Goal: Task Accomplishment & Management: Complete application form

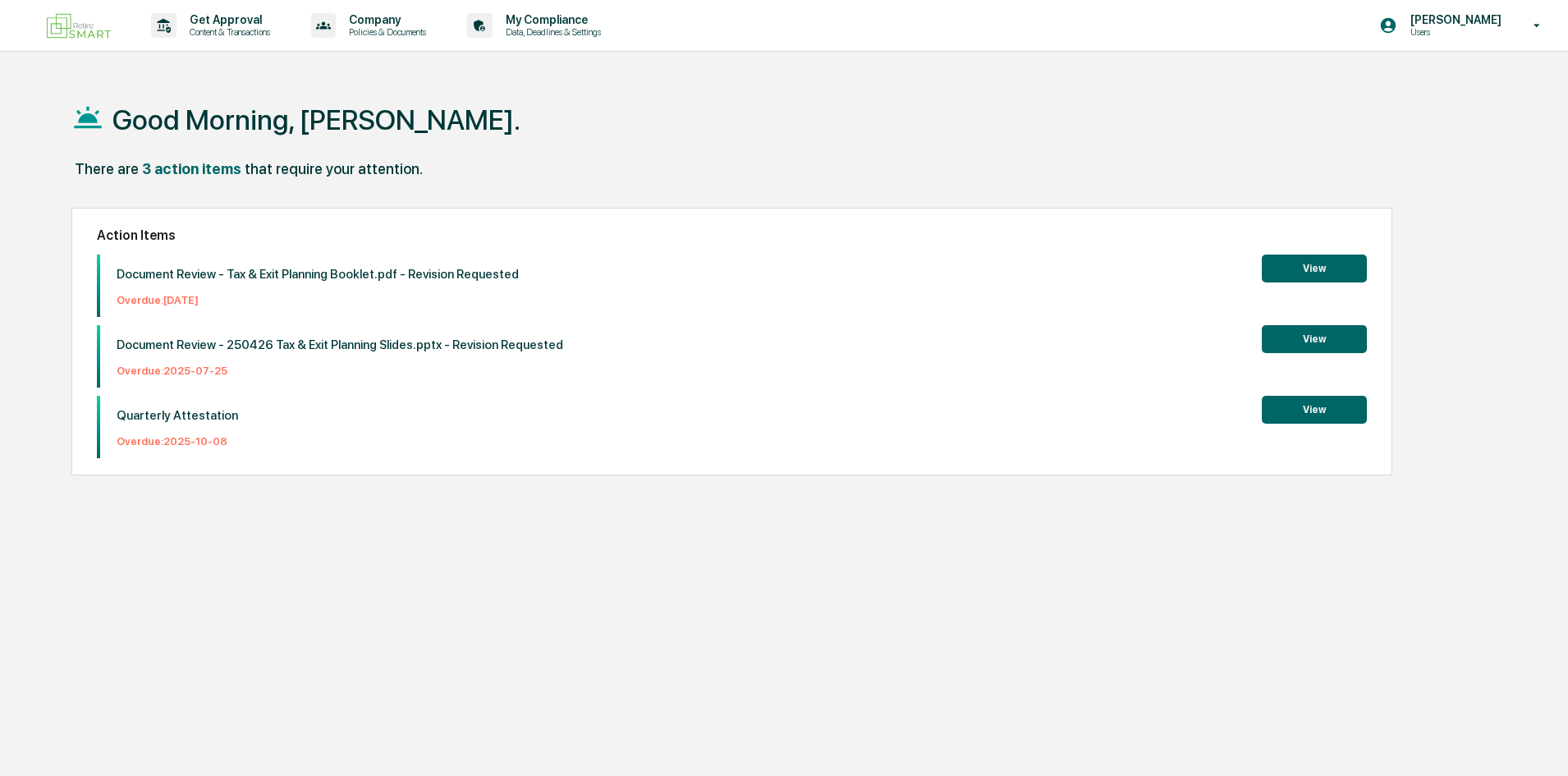
click at [850, 518] on div "Good Morning, [PERSON_NAME]. There are 3 action items that require your attenti…" at bounding box center [776, 466] width 1461 height 776
drag, startPoint x: 1310, startPoint y: 412, endPoint x: 1381, endPoint y: 436, distance: 74.9
click at [1311, 414] on button "View" at bounding box center [1315, 409] width 105 height 28
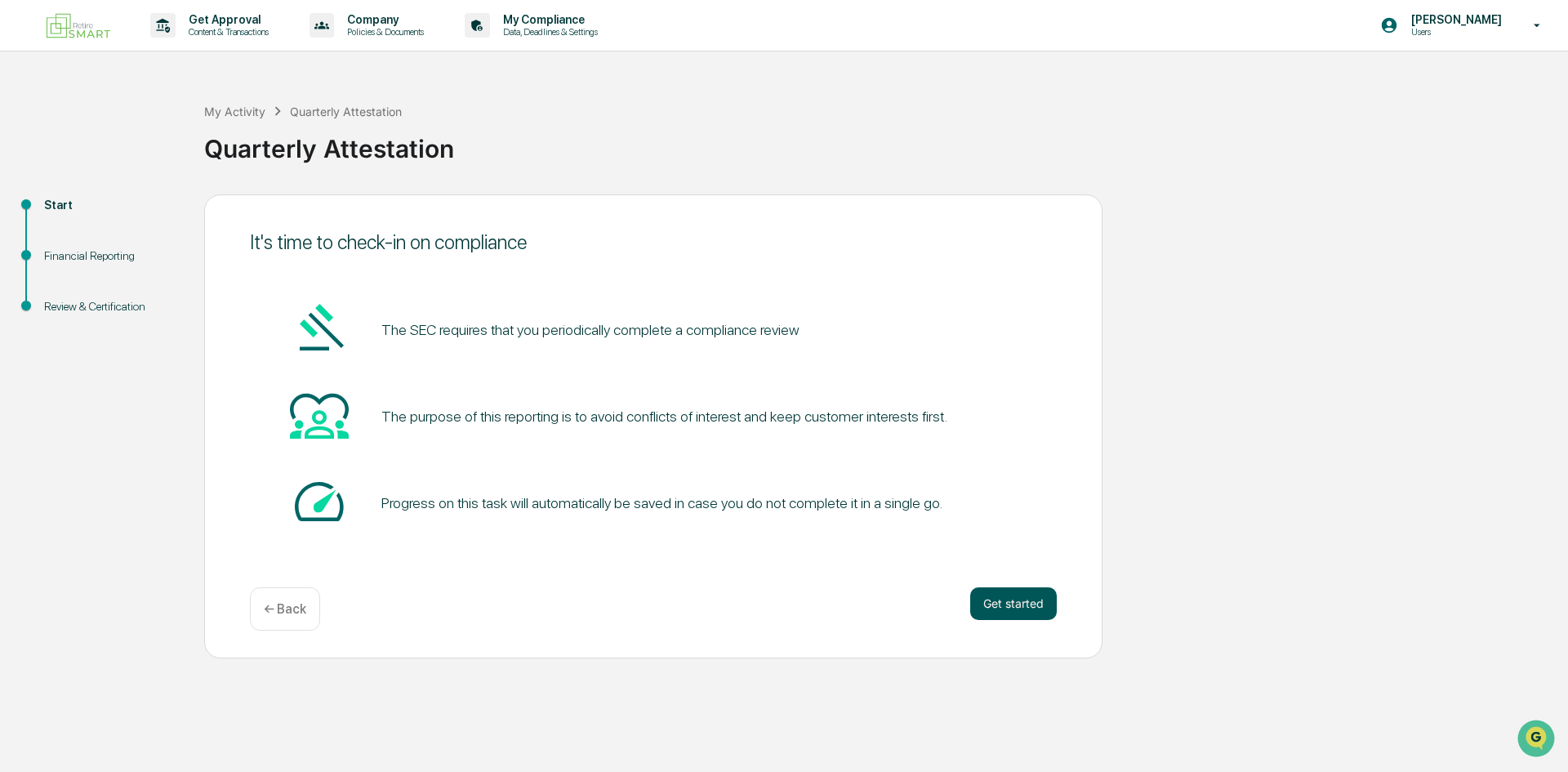
click at [1009, 610] on button "Get started" at bounding box center [1014, 603] width 87 height 33
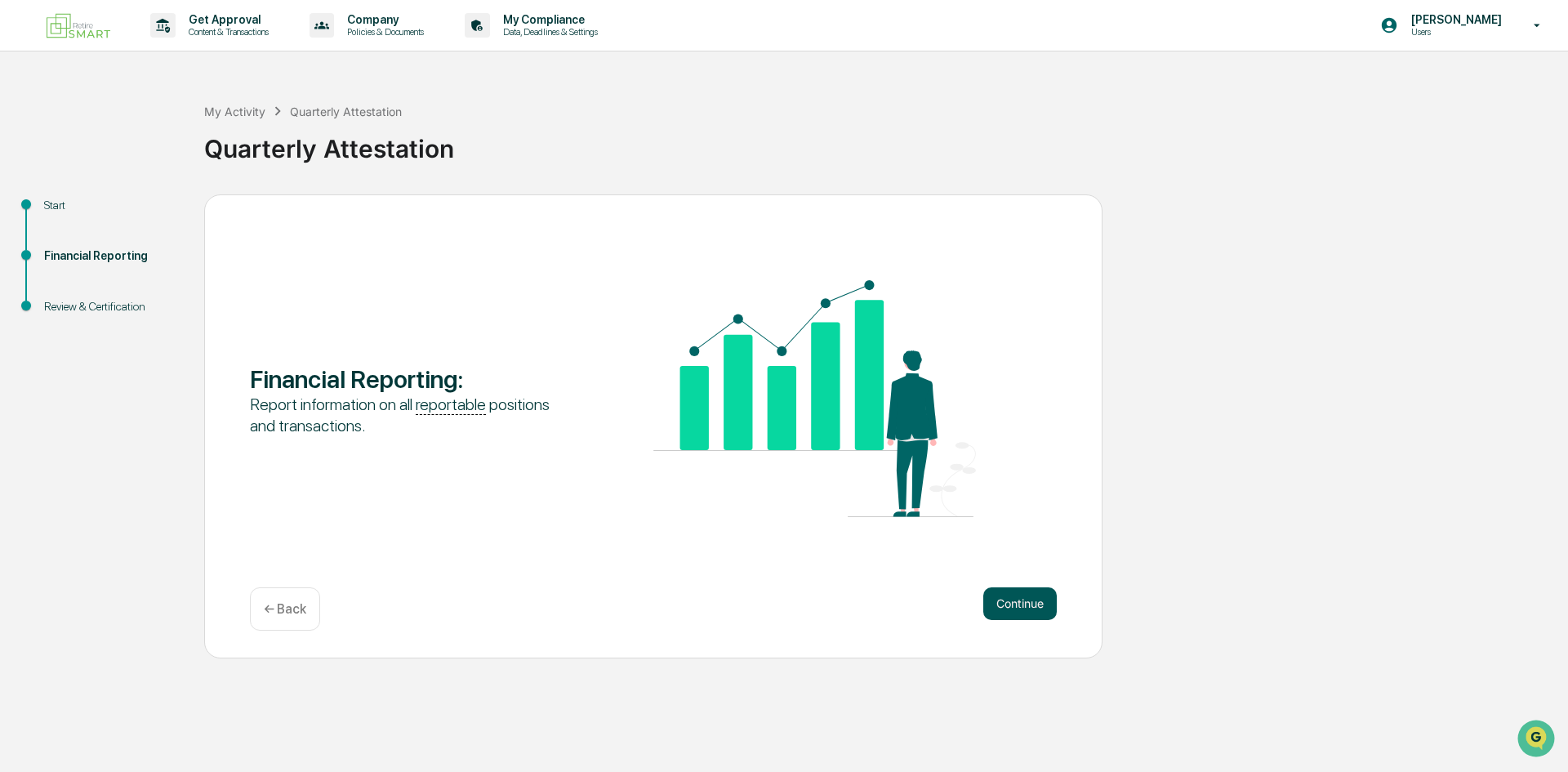
click at [1026, 592] on button "Continue" at bounding box center [1020, 603] width 74 height 33
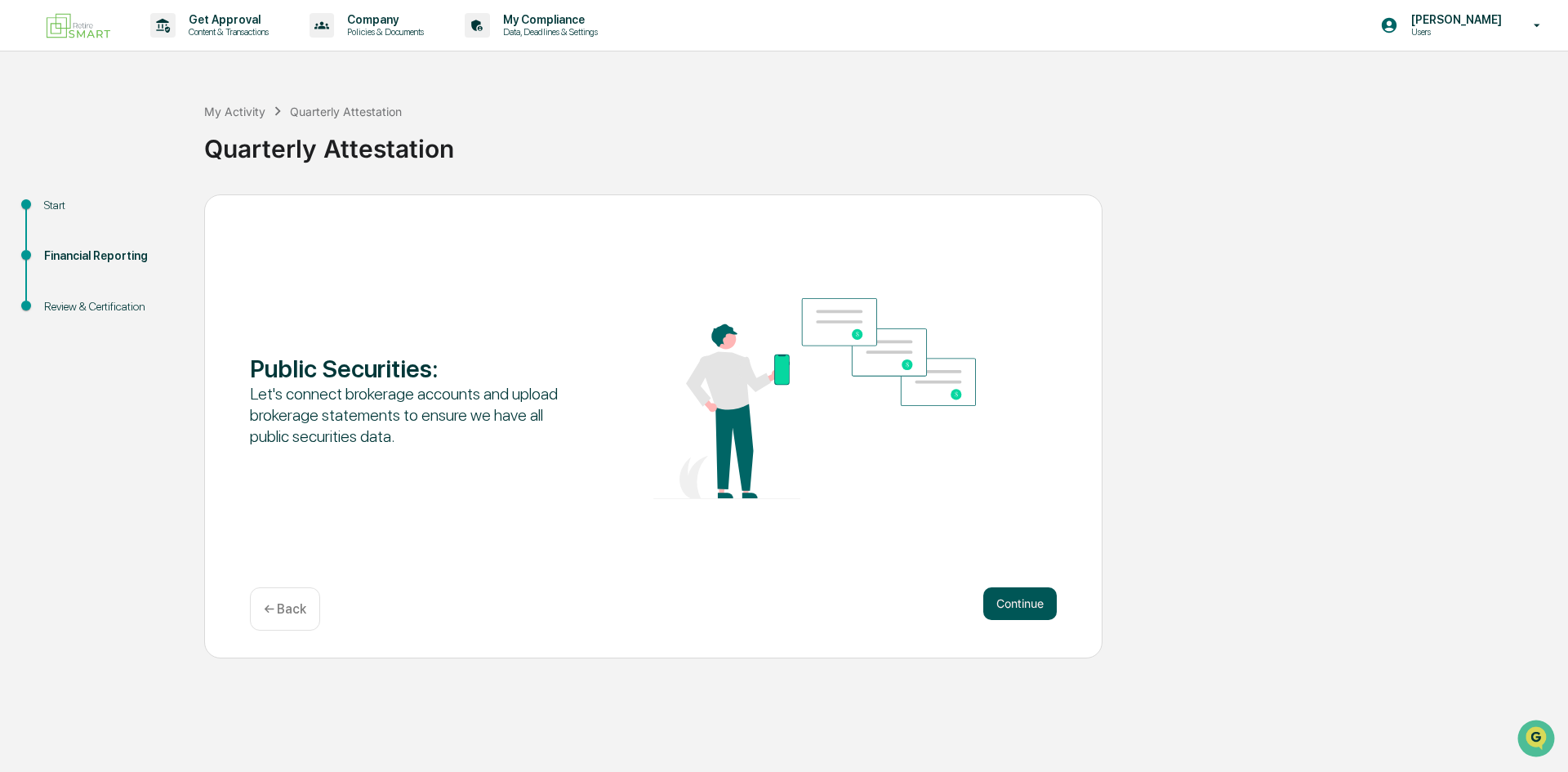
click at [1033, 600] on button "Continue" at bounding box center [1020, 603] width 74 height 33
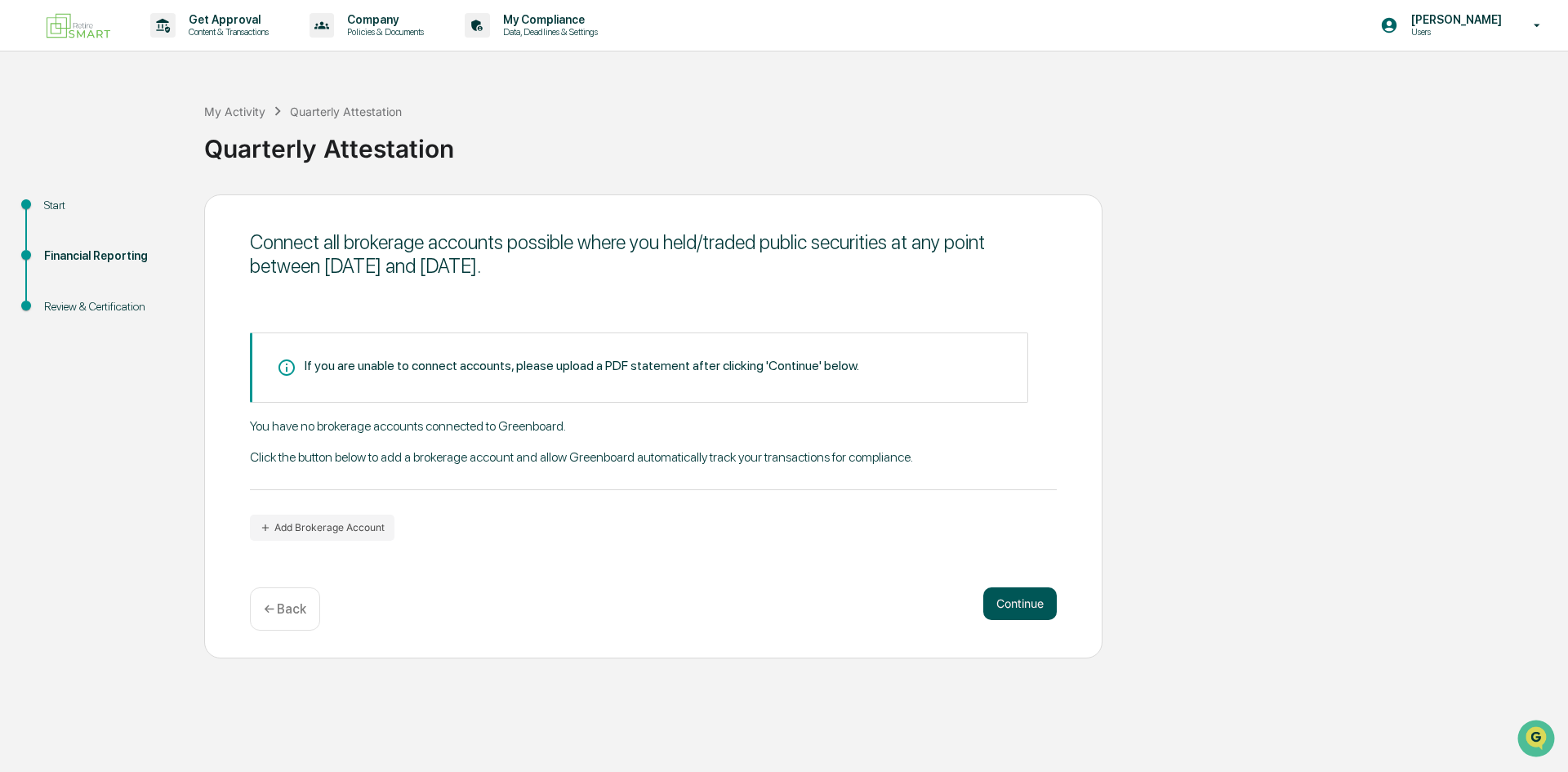
click at [1024, 604] on button "Continue" at bounding box center [1020, 603] width 74 height 33
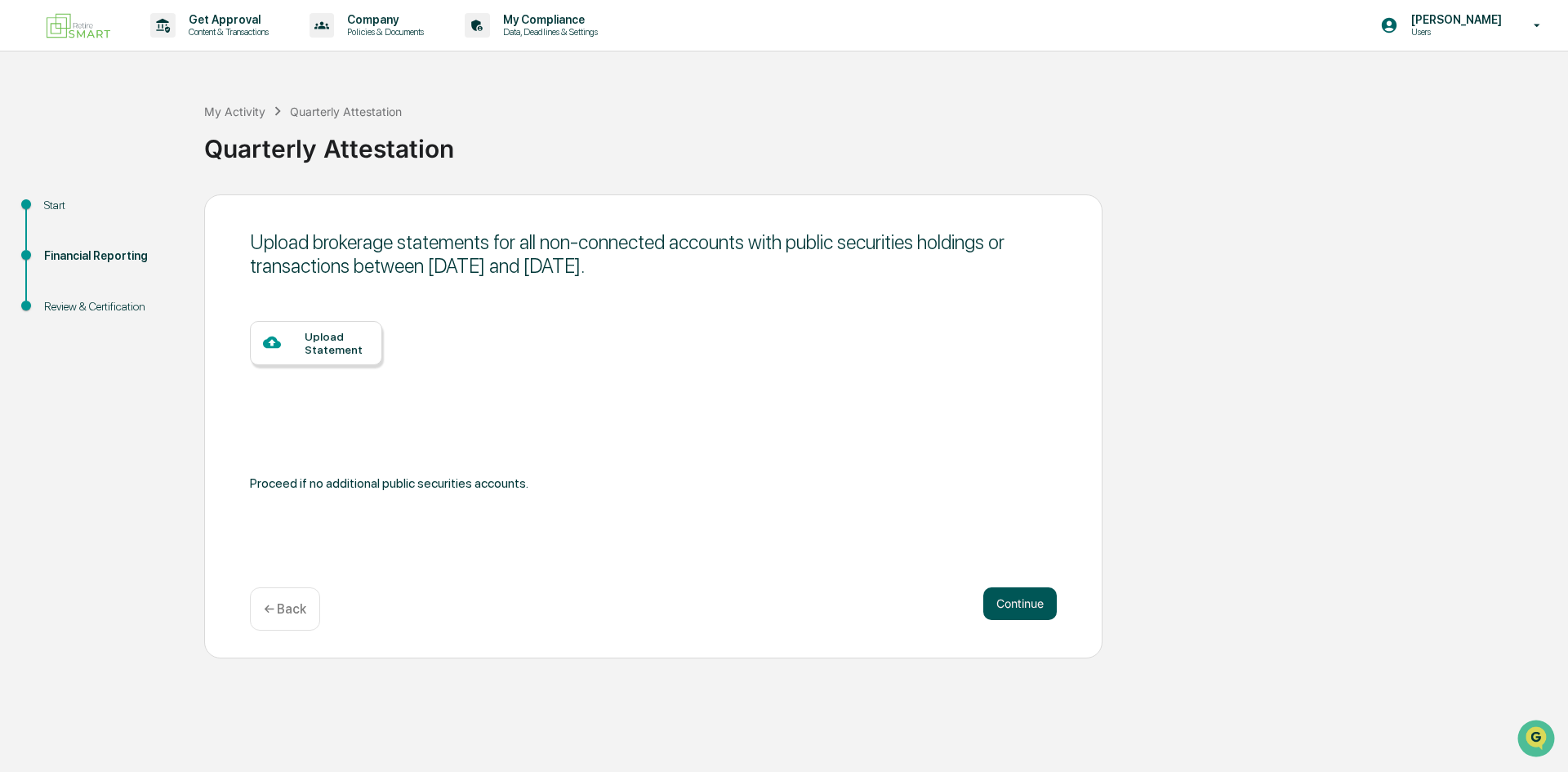
click at [1038, 608] on button "Continue" at bounding box center [1020, 603] width 74 height 33
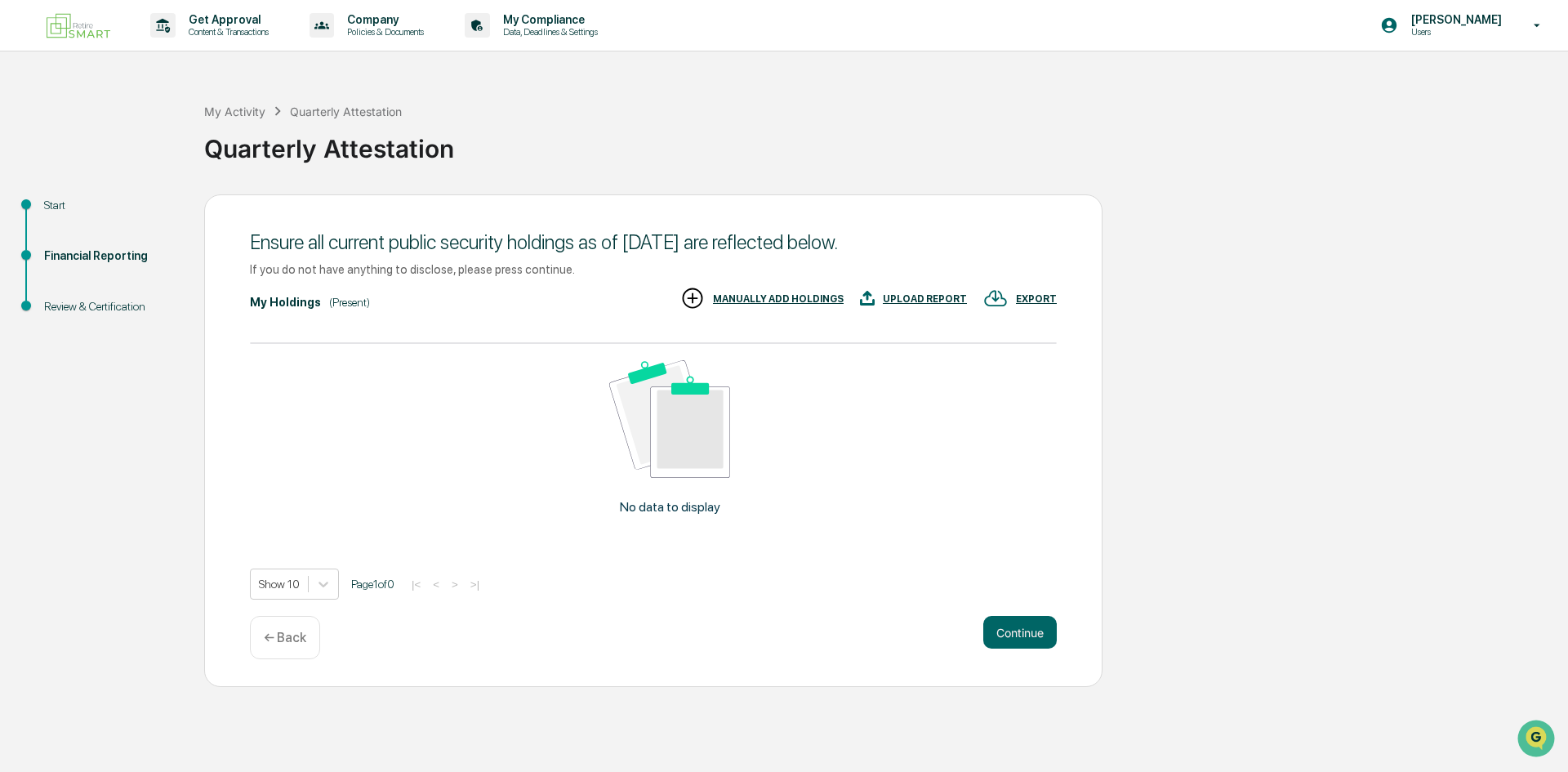
click at [1020, 613] on div "Ensure all current public security holdings as of [DATE] are reflected below. I…" at bounding box center [653, 441] width 899 height 493
click at [1026, 627] on button "Continue" at bounding box center [1020, 631] width 74 height 33
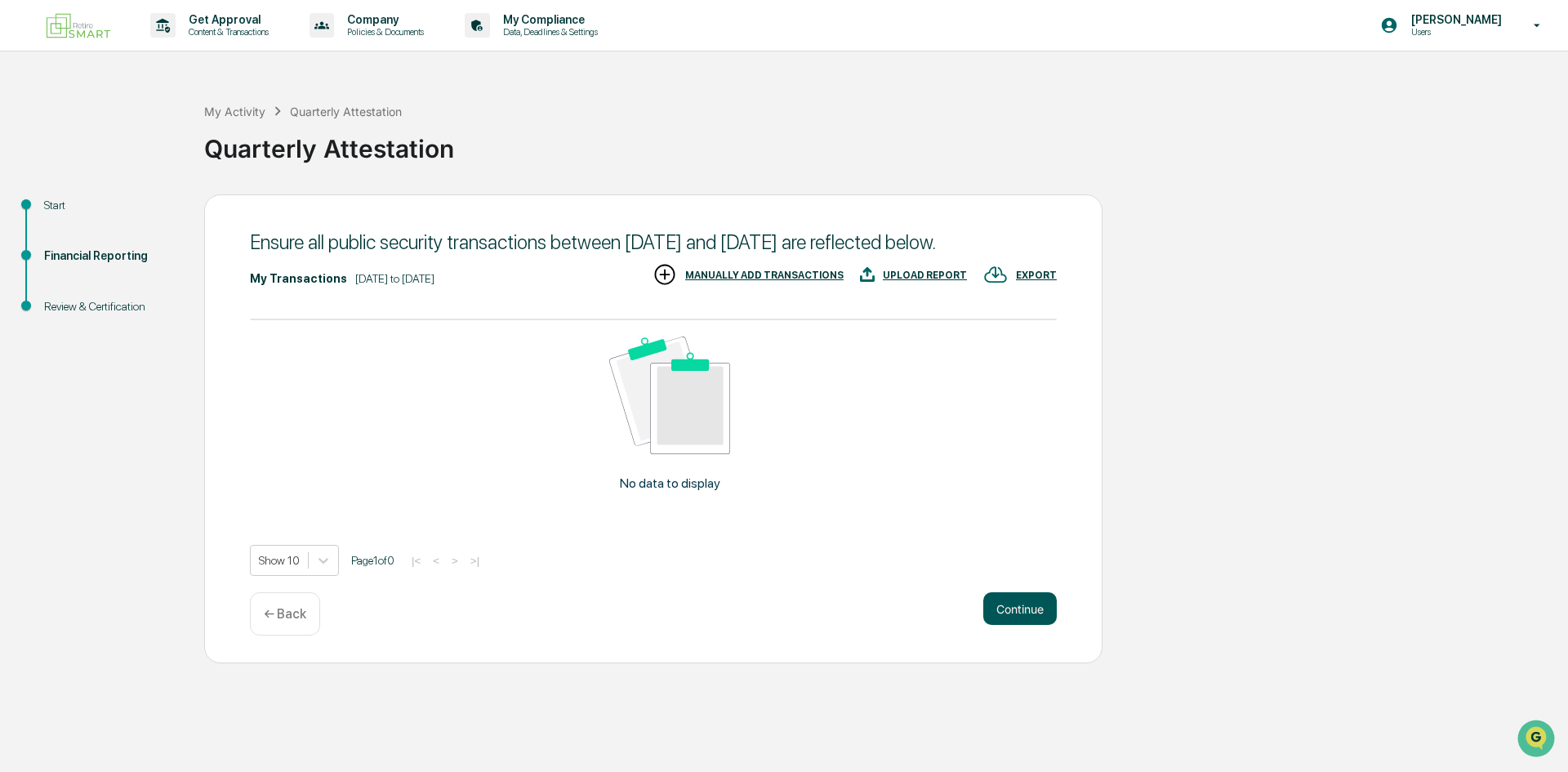
click at [1038, 625] on button "Continue" at bounding box center [1020, 608] width 74 height 33
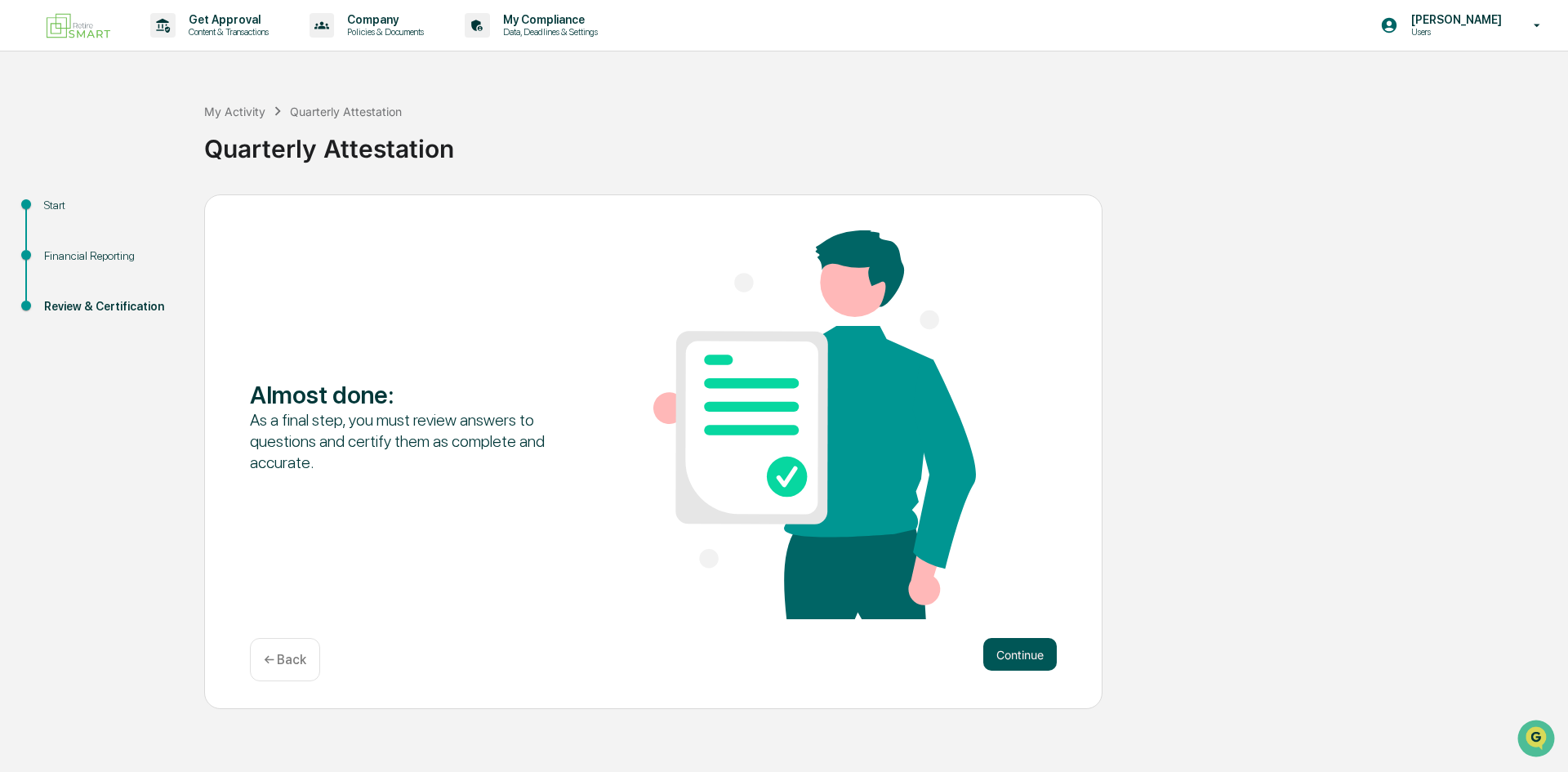
click at [1039, 655] on button "Continue" at bounding box center [1020, 654] width 74 height 33
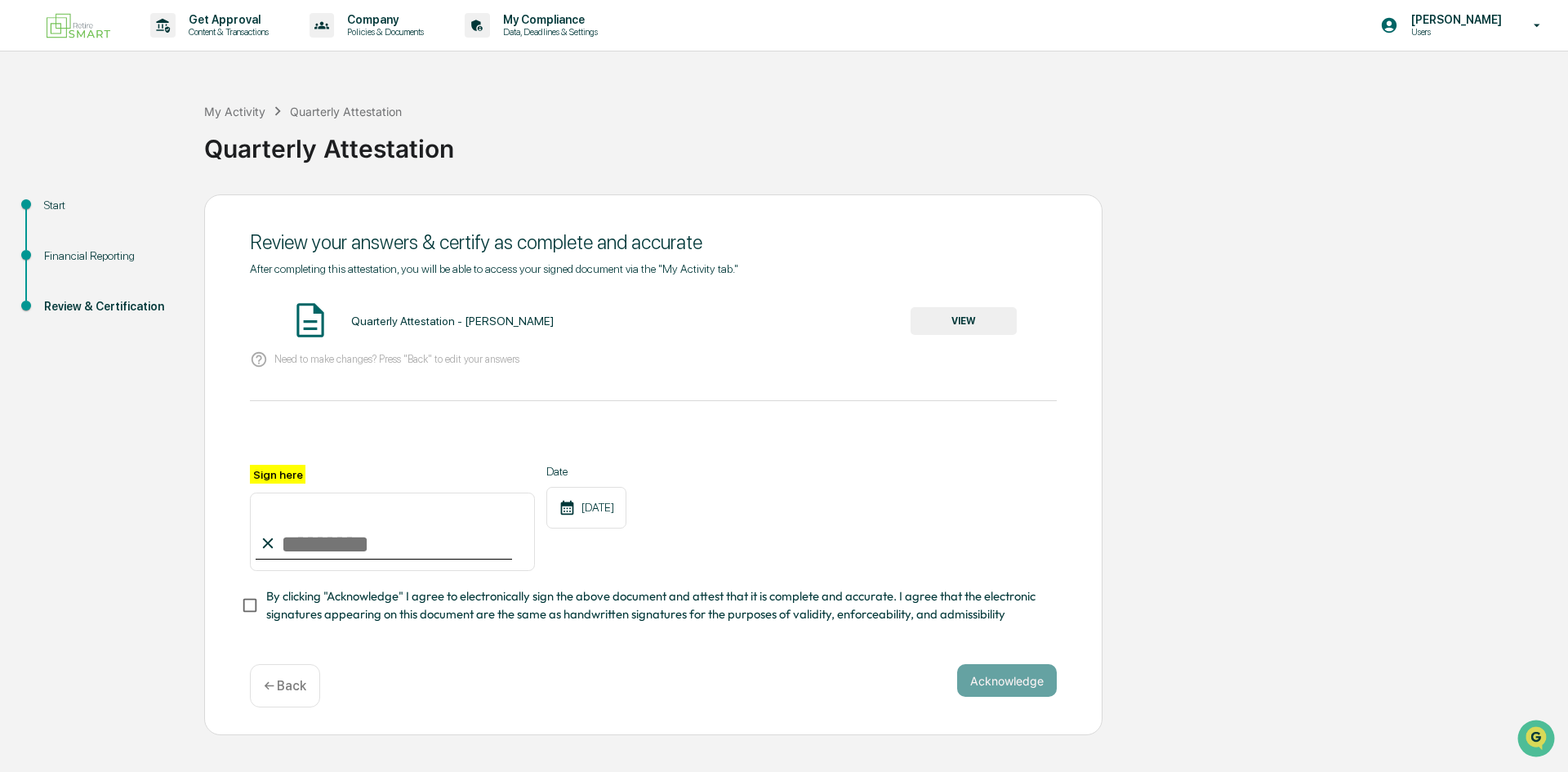
click at [357, 556] on input "Sign here" at bounding box center [393, 531] width 285 height 78
type input "**********"
click at [742, 460] on div at bounding box center [653, 445] width 807 height 40
click at [610, 515] on div "[DATE]" at bounding box center [586, 508] width 80 height 42
click at [610, 501] on div "[DATE]" at bounding box center [586, 508] width 80 height 42
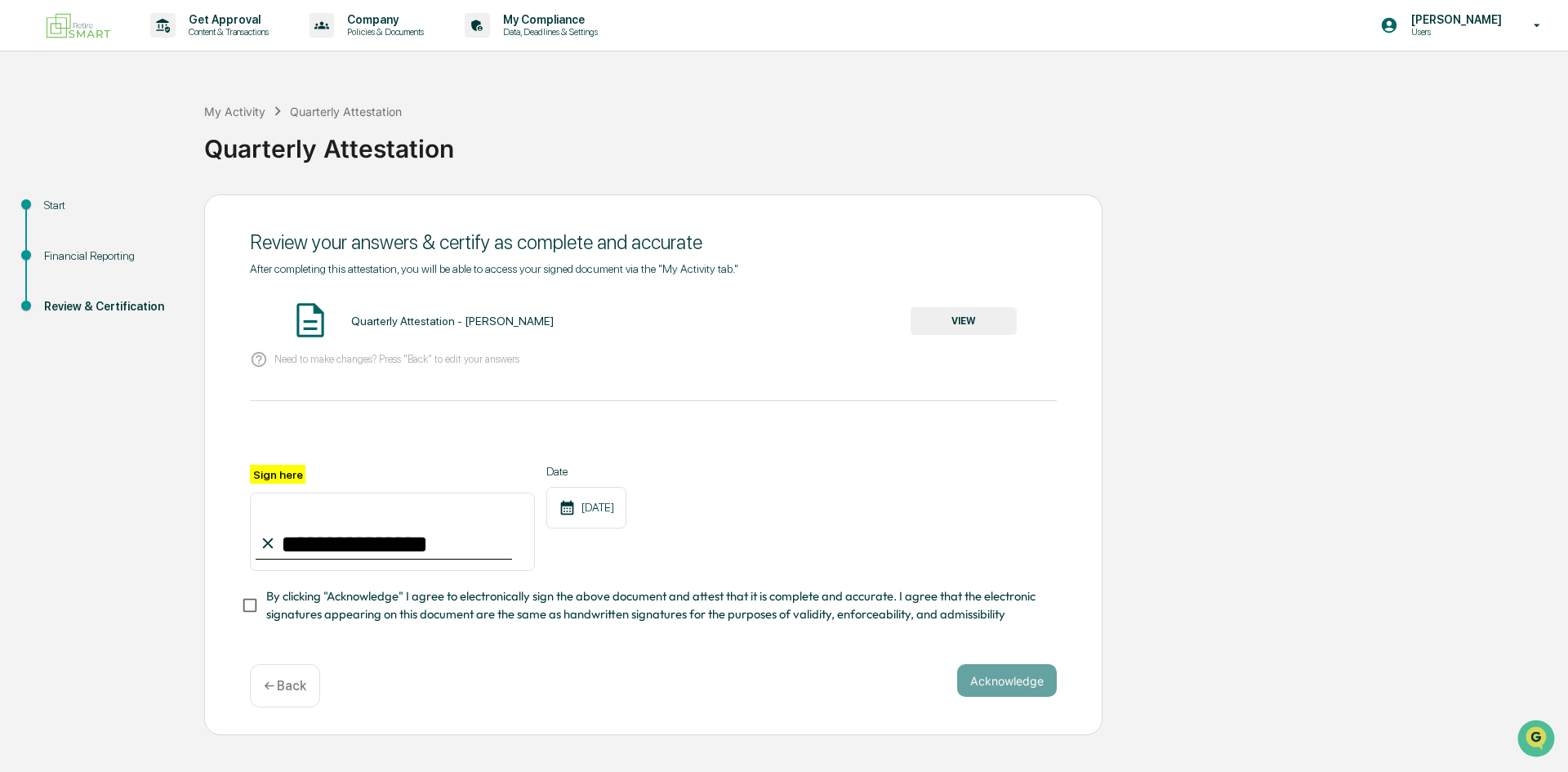
drag, startPoint x: 728, startPoint y: 506, endPoint x: 650, endPoint y: 523, distance: 79.8
click at [716, 513] on div "**********" at bounding box center [653, 517] width 807 height 106
click at [1018, 686] on button "Acknowledge" at bounding box center [1007, 680] width 100 height 33
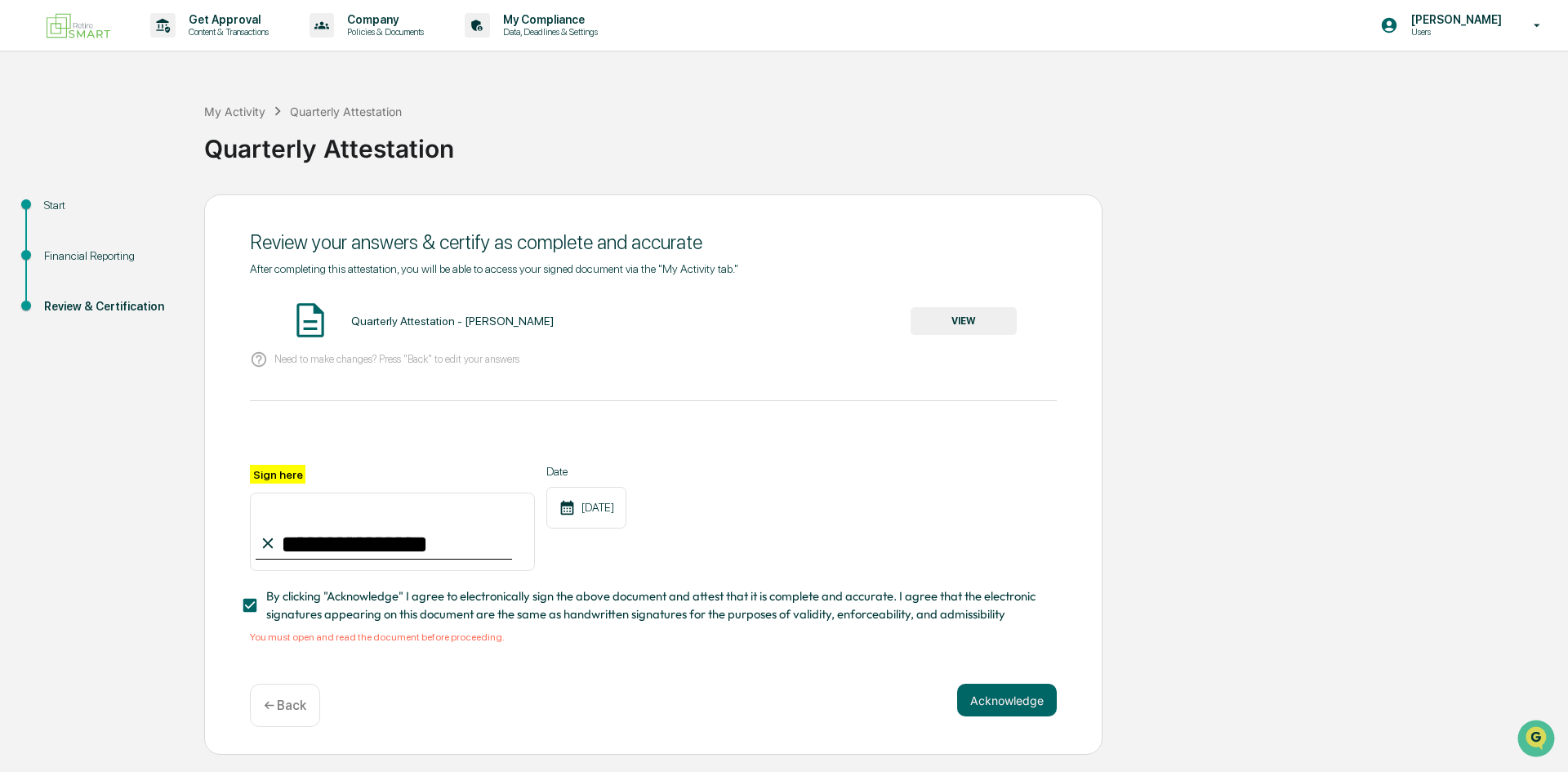
click at [991, 316] on button "VIEW" at bounding box center [964, 320] width 106 height 27
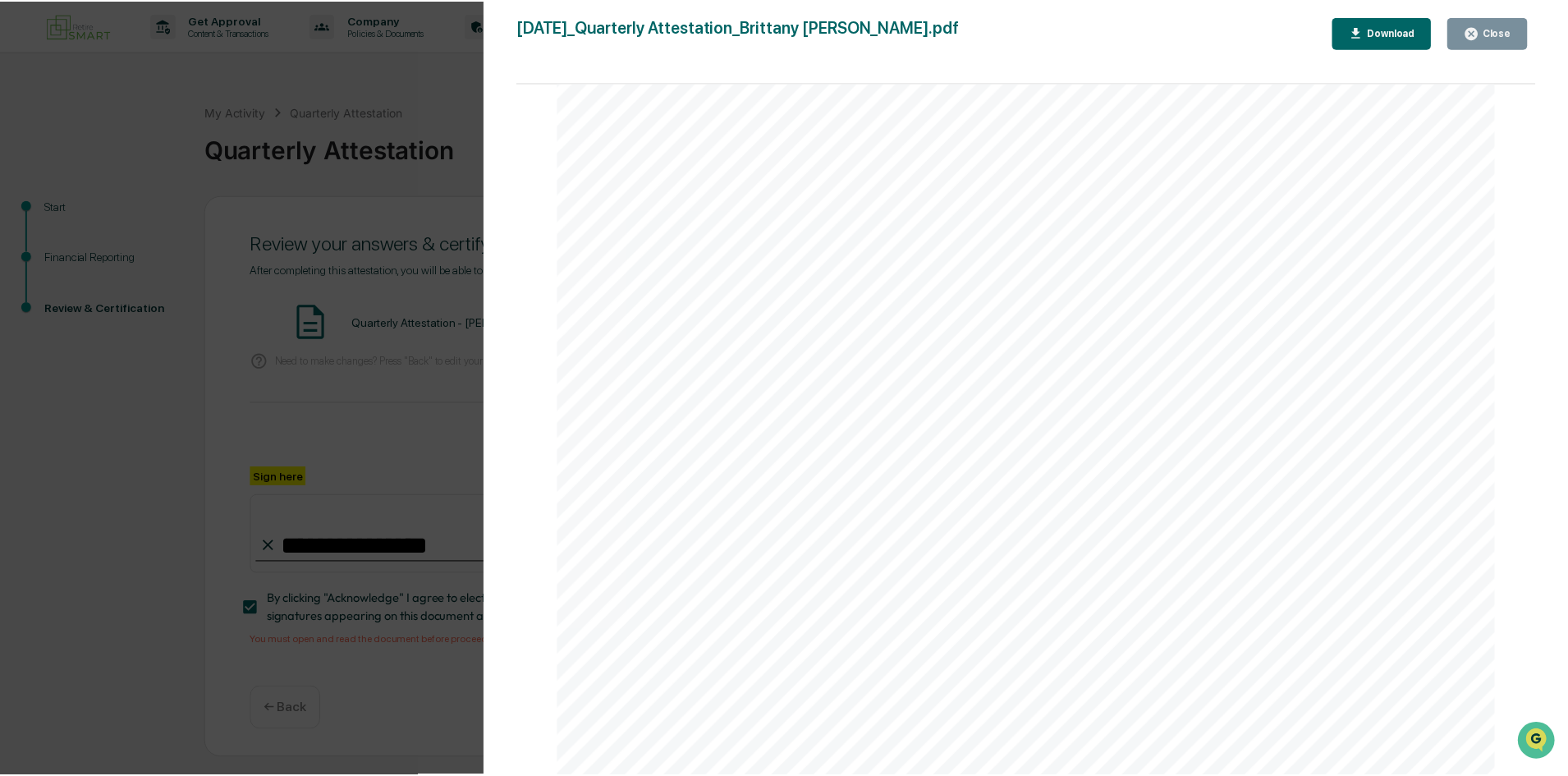
scroll to position [3449, 0]
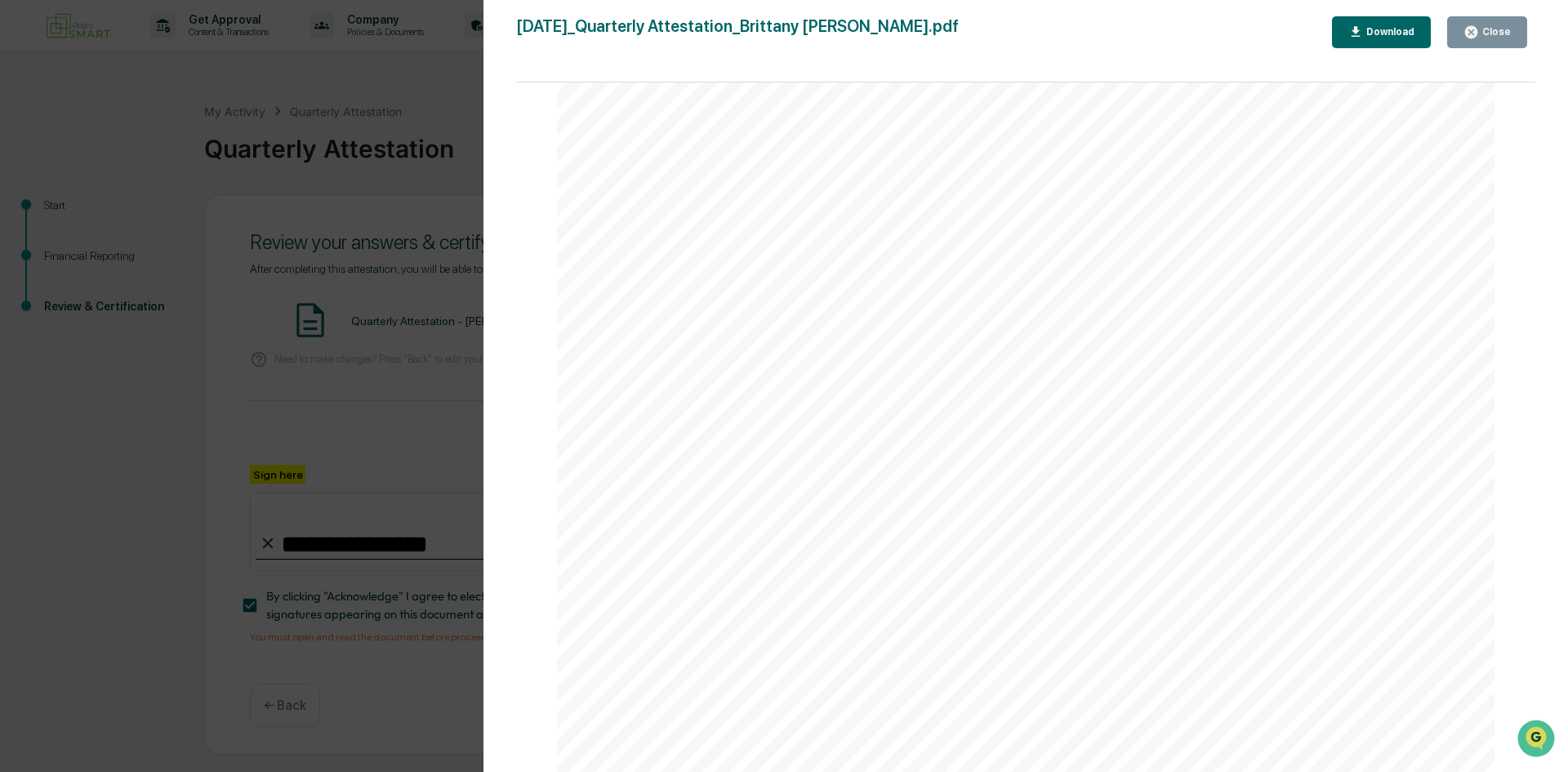
click at [1513, 24] on button "Close" at bounding box center [1487, 32] width 80 height 32
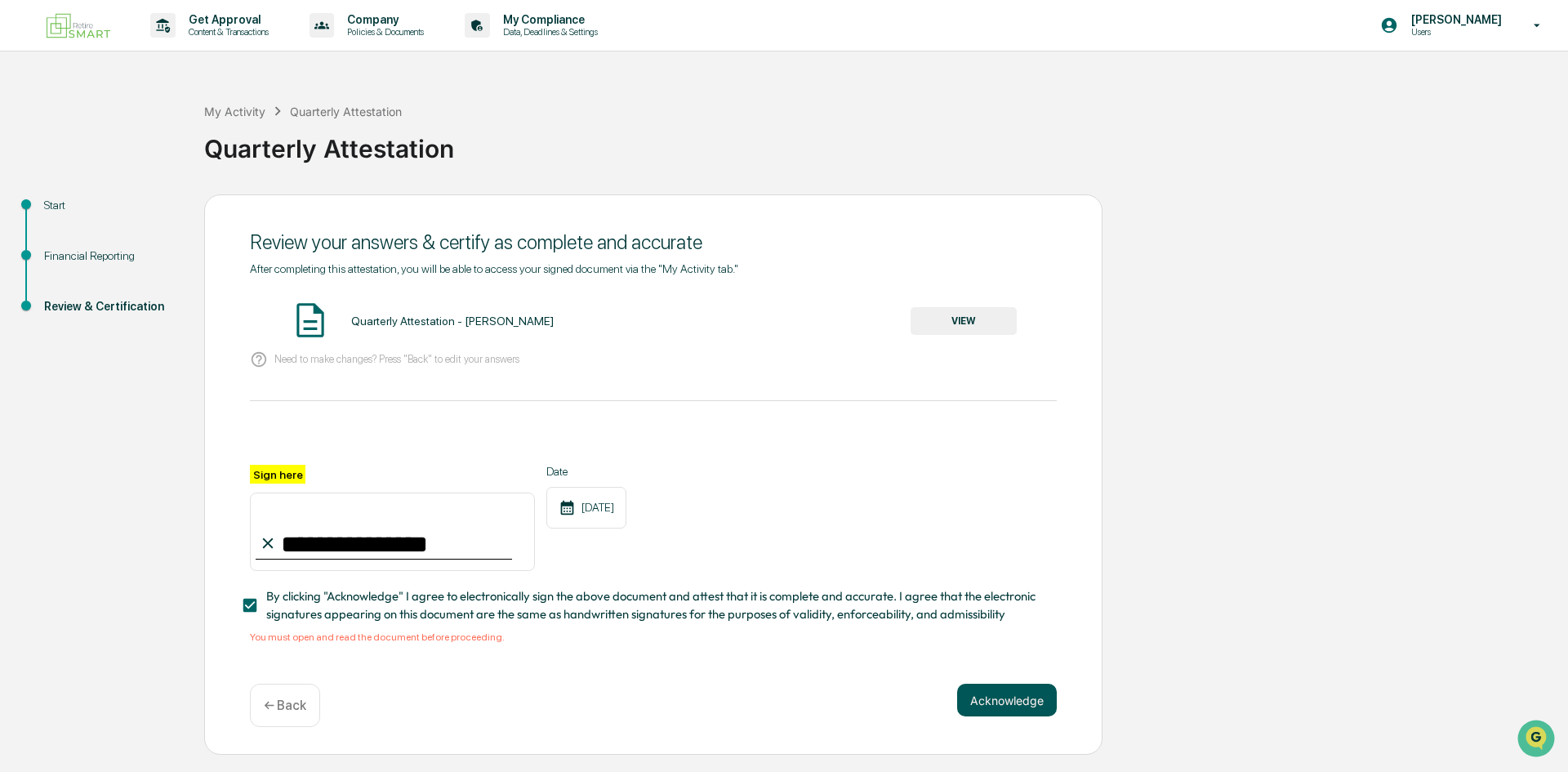
click at [990, 699] on button "Acknowledge" at bounding box center [1007, 699] width 100 height 33
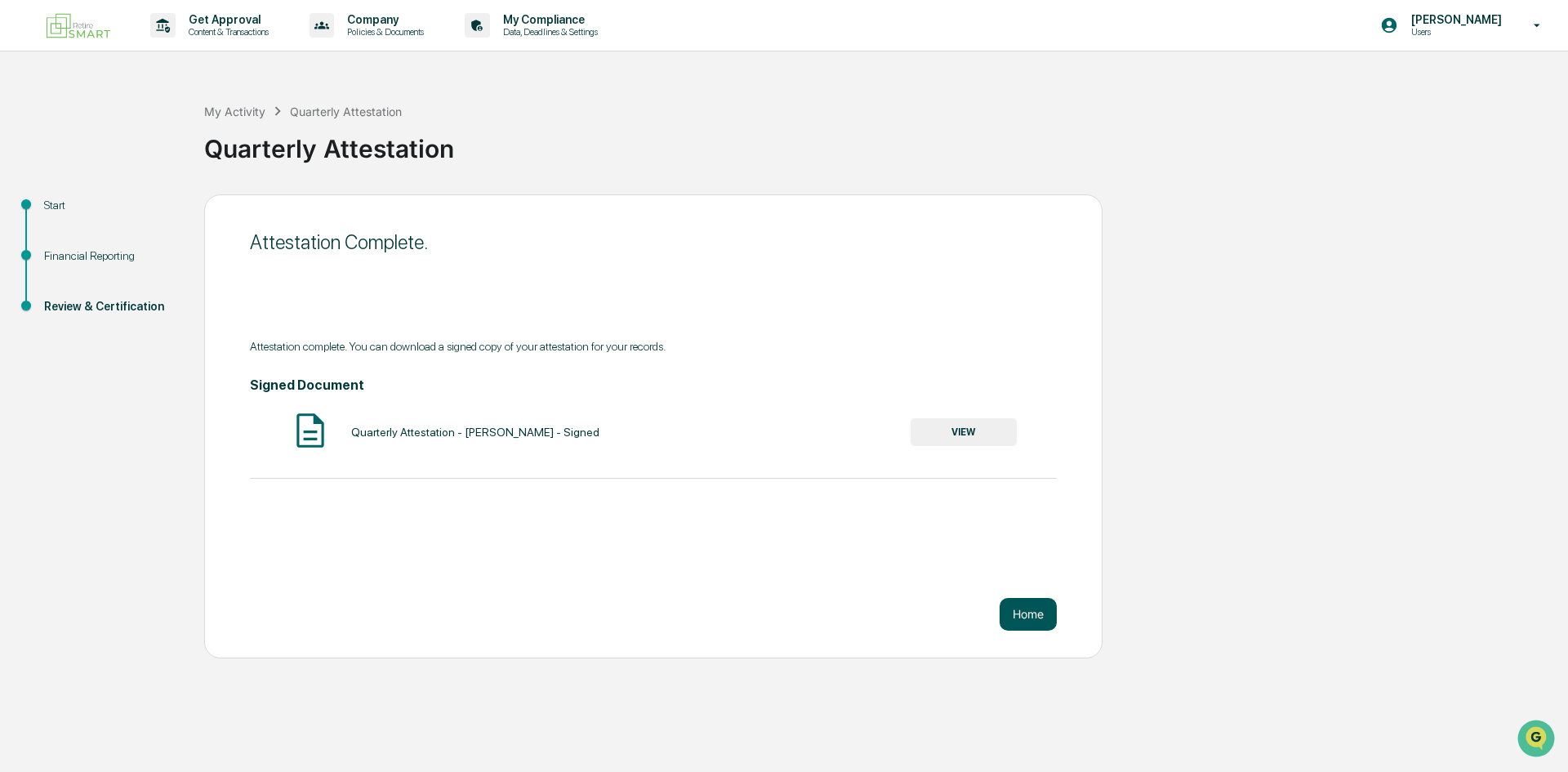
click at [1046, 623] on button "Home" at bounding box center [1028, 613] width 58 height 33
